Goal: Task Accomplishment & Management: Use online tool/utility

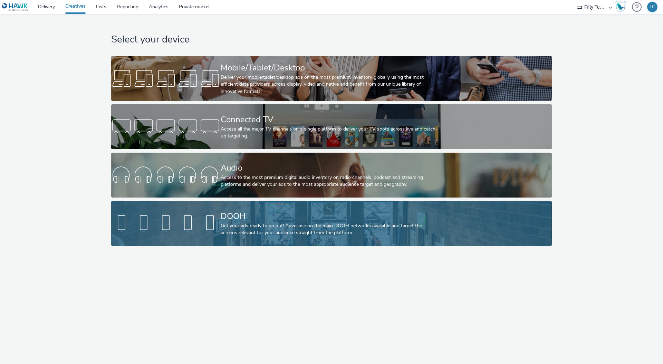
click at [236, 228] on div "Get your ads ready to go out! Advertise on the main DOOH networks available and…" at bounding box center [330, 230] width 219 height 14
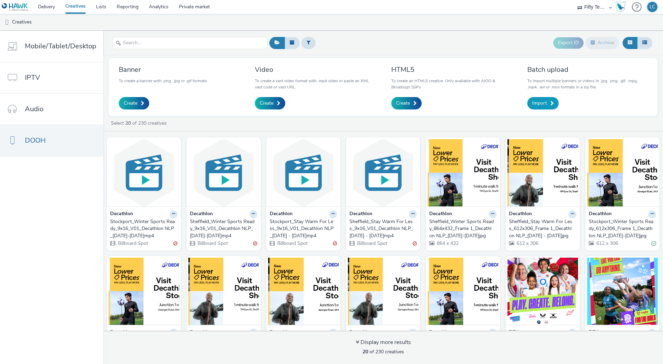
click at [544, 109] on link "Import" at bounding box center [543, 103] width 31 height 12
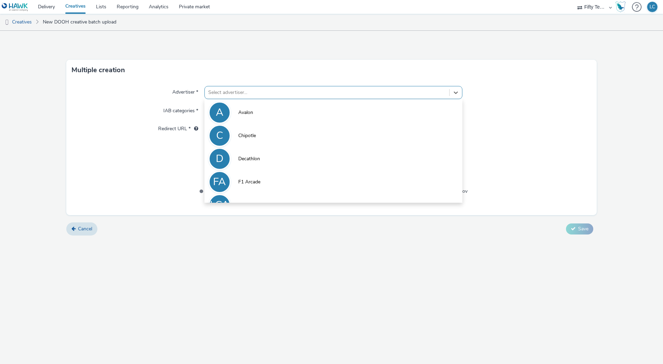
click at [229, 94] on div at bounding box center [327, 92] width 238 height 8
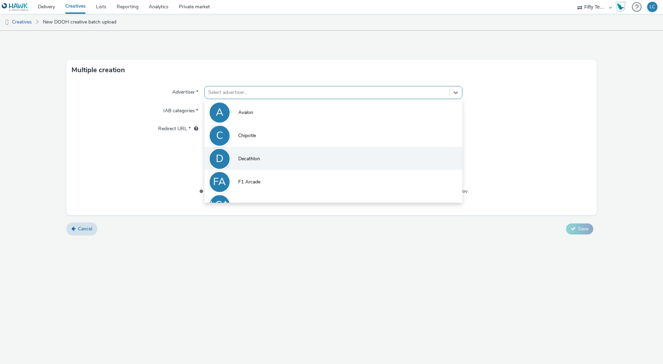
click at [270, 163] on li "D Decathlon" at bounding box center [334, 158] width 258 height 23
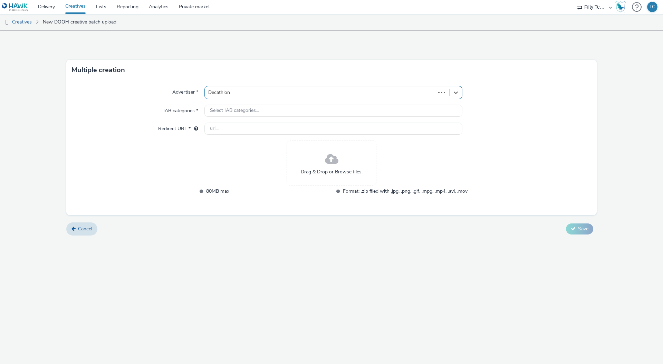
type input "http://decathlon.co.uk"
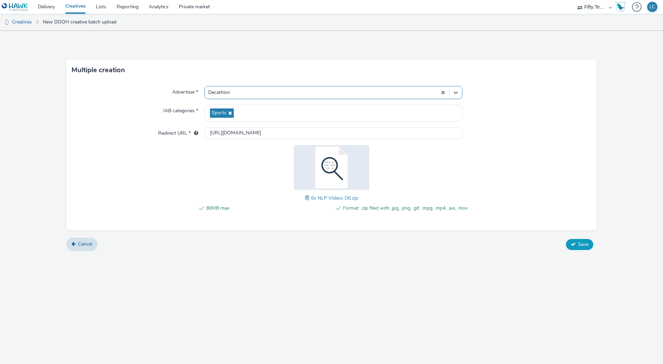
click at [577, 245] on button "Save" at bounding box center [579, 244] width 27 height 11
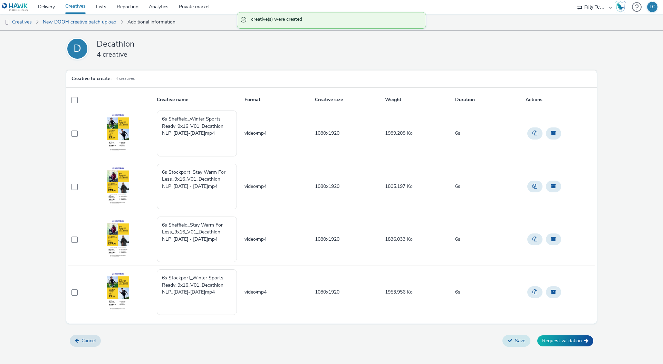
click at [520, 340] on button "Save" at bounding box center [517, 341] width 28 height 12
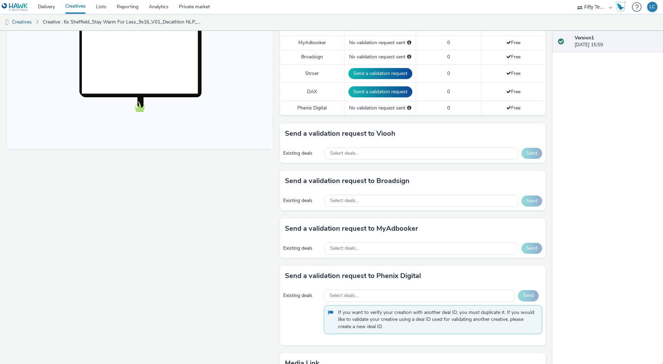
scroll to position [215, 0]
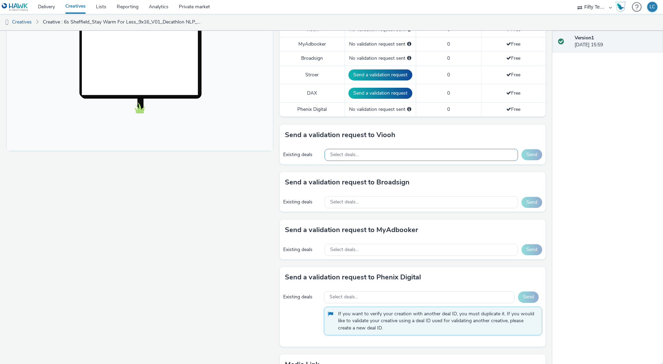
click at [341, 154] on span "Select deals..." at bounding box center [344, 155] width 29 height 6
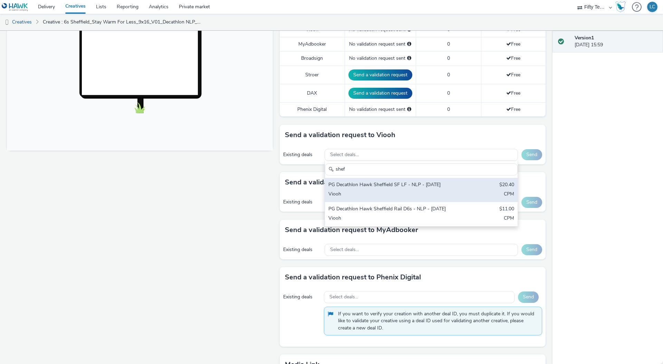
type input "shef"
click at [369, 186] on div "PG Decathlon Hawk Sheffield SF LF - NLP - [DATE]" at bounding box center [390, 185] width 123 height 8
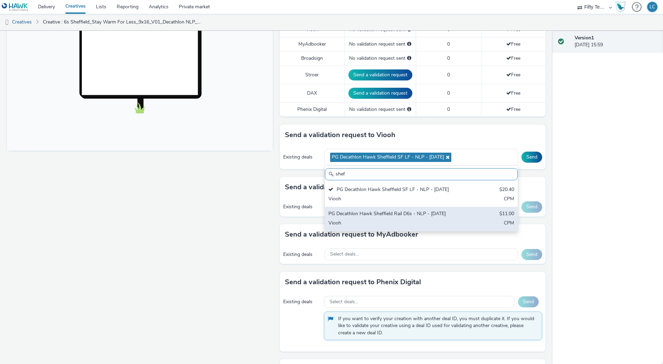
click at [369, 215] on div "PG Decathlon Hawk Sheffield Rail D6s - NLP - [DATE]" at bounding box center [390, 214] width 123 height 8
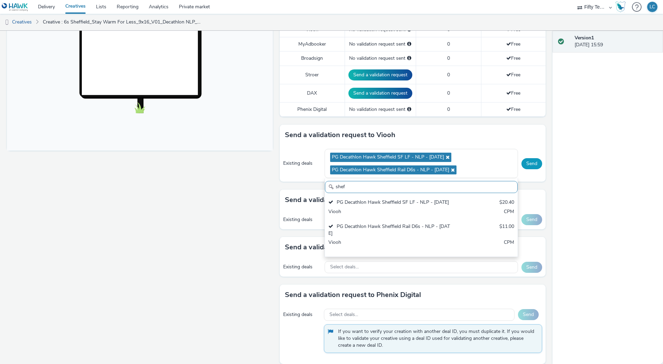
click at [526, 163] on button "Send" at bounding box center [532, 163] width 21 height 11
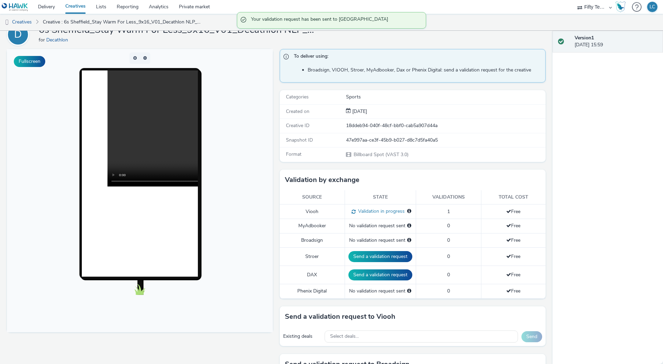
scroll to position [0, 0]
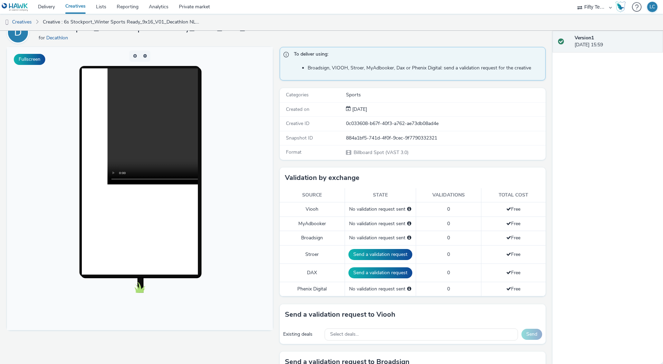
scroll to position [206, 0]
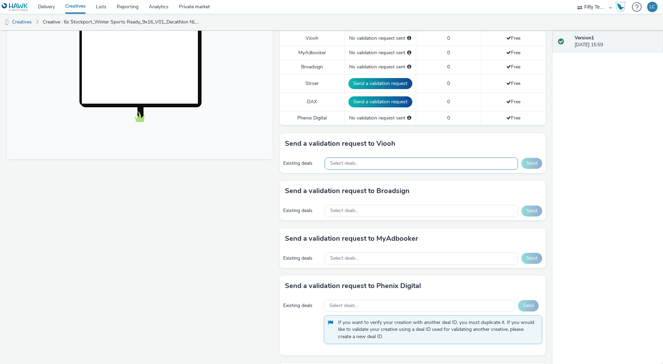
click at [346, 162] on span "Select deals..." at bounding box center [344, 164] width 29 height 6
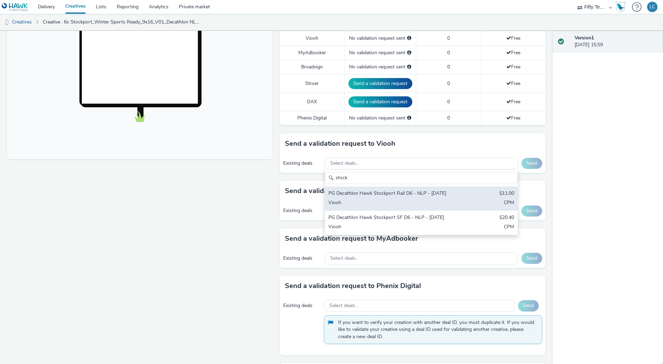
type input "stock"
click at [342, 192] on div "PG Decathlon Hawk Stockport Rail D6 - NLP - [DATE]" at bounding box center [390, 194] width 123 height 8
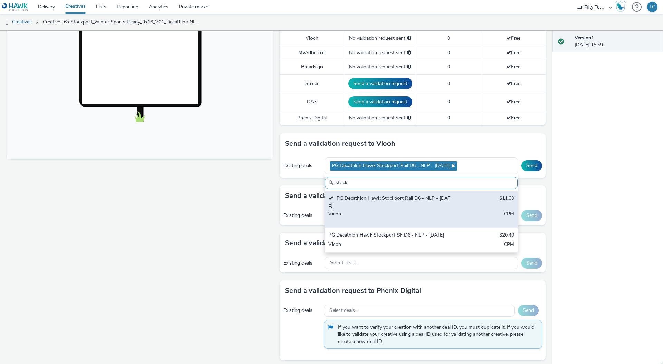
click at [349, 236] on div "PG Decathlon Hawk Stockport SF D6 - NLP - [DATE]" at bounding box center [390, 236] width 123 height 8
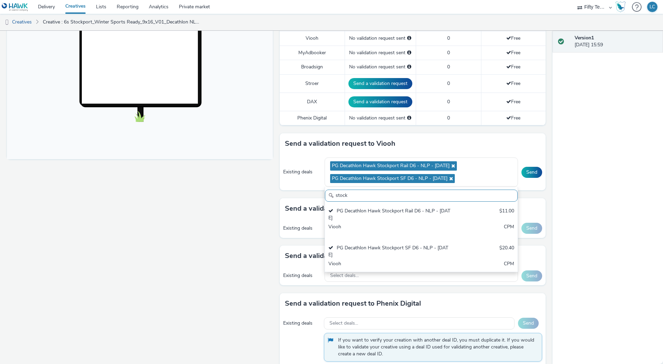
click at [635, 197] on div "Version 1 11 September 2025, 15:59" at bounding box center [608, 197] width 111 height 333
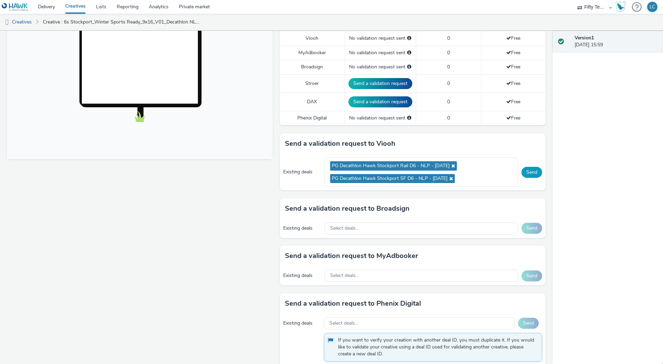
click at [524, 175] on button "Send" at bounding box center [532, 172] width 21 height 11
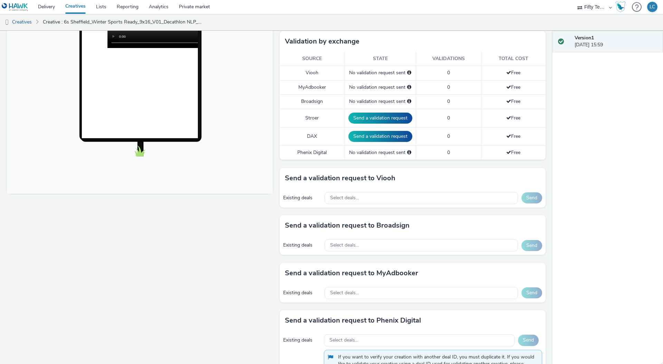
scroll to position [188, 0]
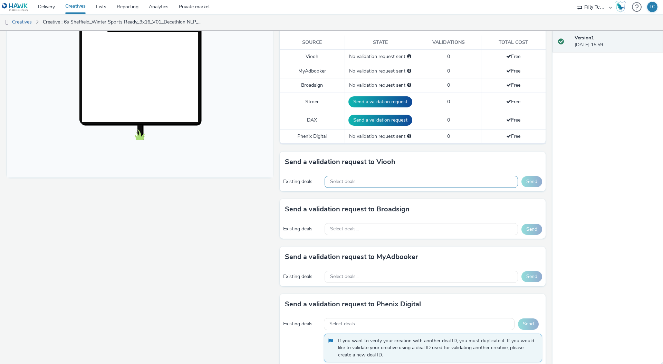
click at [391, 182] on div "Select deals..." at bounding box center [422, 182] width 194 height 12
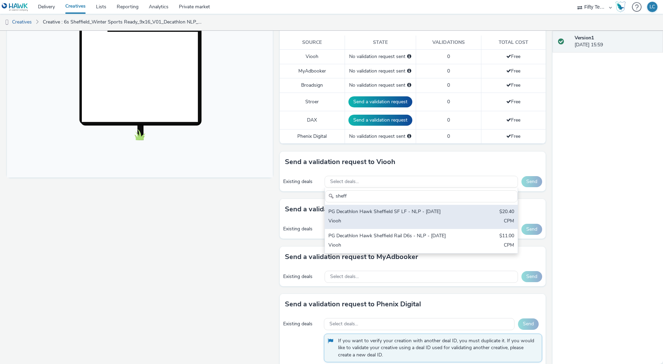
type input "sheff"
click at [389, 213] on div "PG Decathlon Hawk Sheffield SF LF - NLP - [DATE]" at bounding box center [390, 212] width 123 height 8
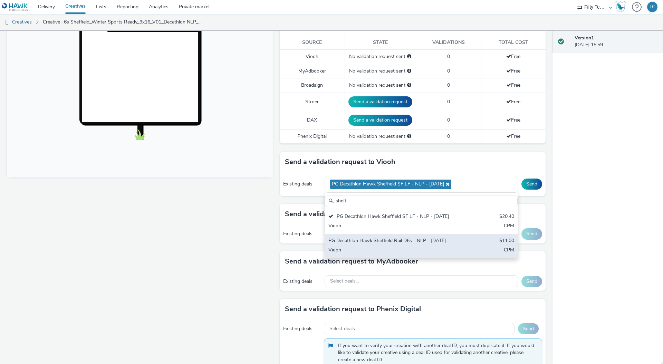
click at [386, 238] on div "PG Decathlon Hawk Sheffield Rail D6s - NLP - [DATE]" at bounding box center [390, 241] width 123 height 8
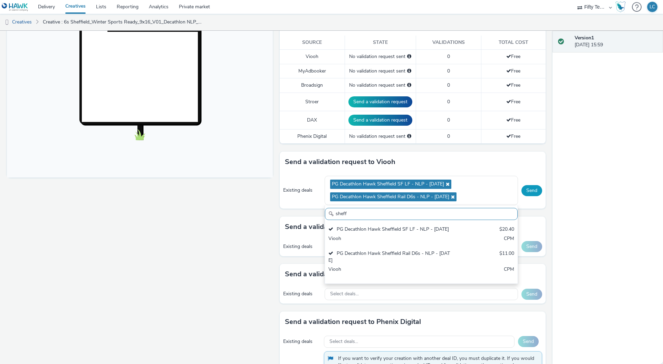
click at [529, 194] on button "Send" at bounding box center [532, 190] width 21 height 11
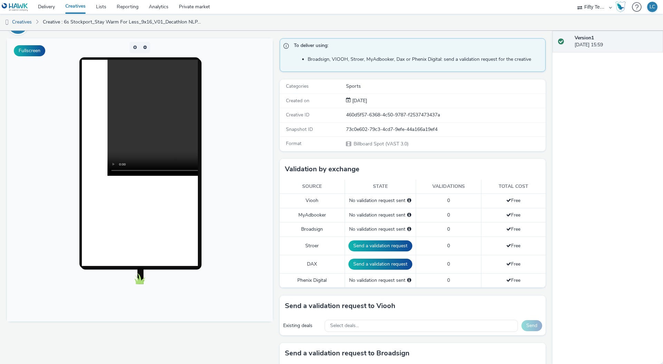
scroll to position [163, 0]
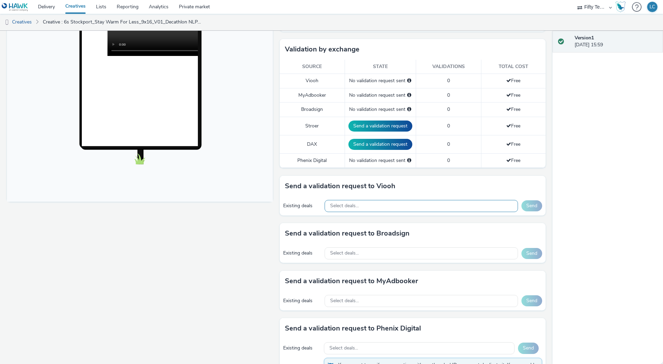
click at [369, 208] on div "Select deals..." at bounding box center [422, 206] width 194 height 12
click at [365, 203] on div "Select deals..." at bounding box center [422, 206] width 194 height 12
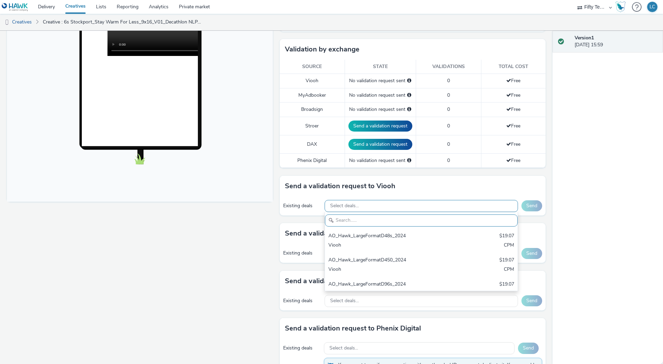
scroll to position [2, 0]
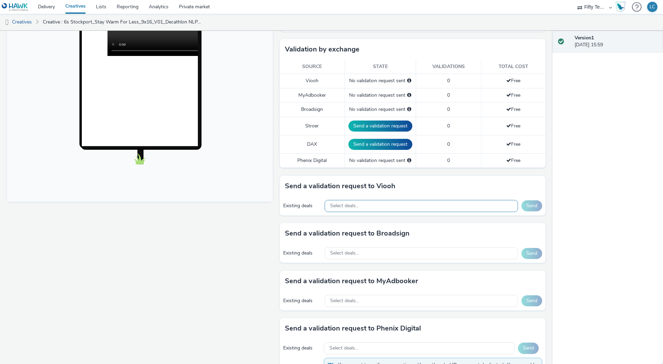
click at [349, 206] on span "Select deals..." at bounding box center [344, 206] width 29 height 6
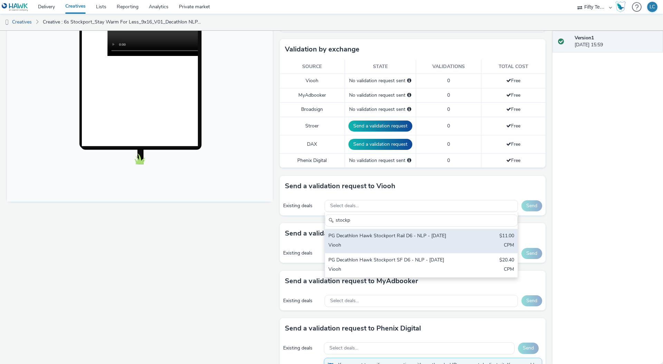
type input "stockp"
click at [368, 238] on div "PG Decathlon Hawk Stockport Rail D6 - NLP - [DATE]" at bounding box center [390, 237] width 123 height 8
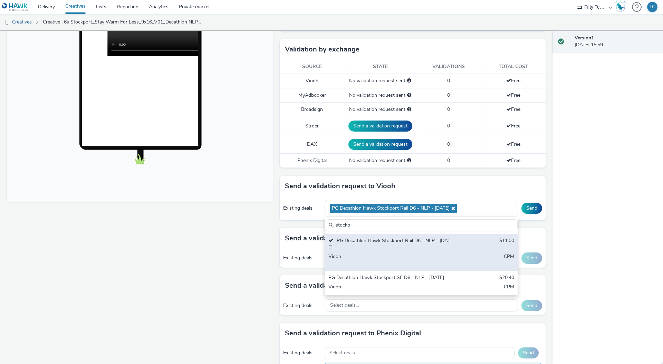
click at [376, 277] on div "PG Decathlon Hawk Stockport SF D6 - NLP - [DATE]" at bounding box center [390, 278] width 123 height 8
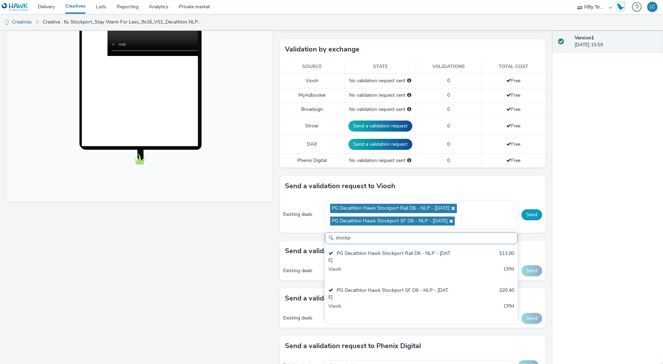
click at [531, 217] on button "Send" at bounding box center [532, 214] width 21 height 11
